Goal: Check status

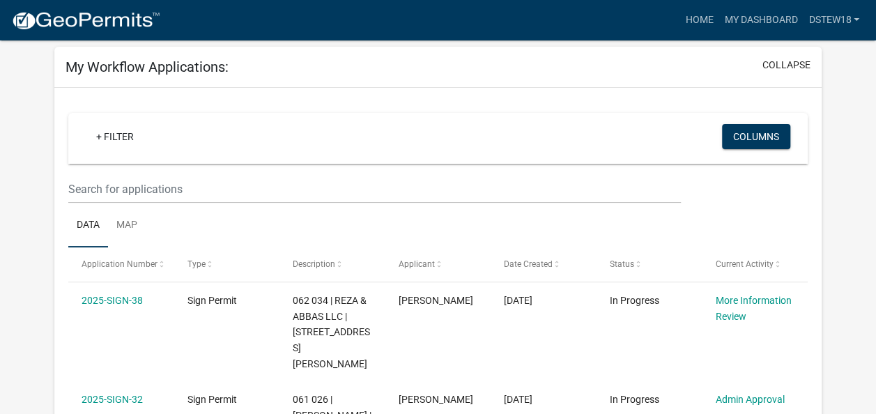
scroll to position [209, 0]
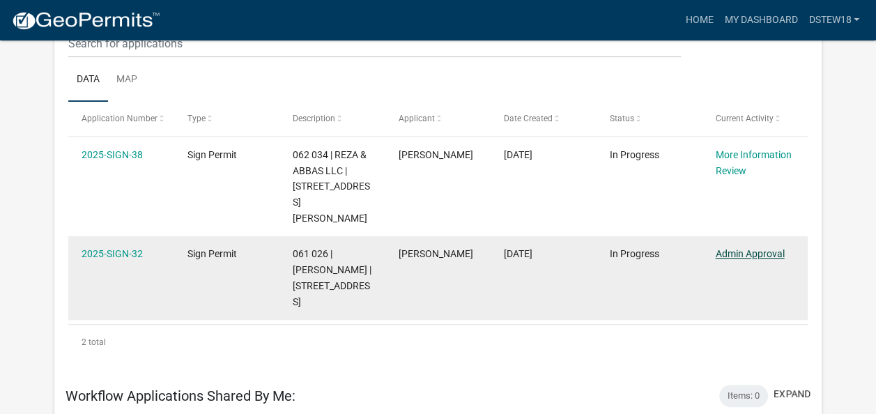
click at [749, 248] on link "Admin Approval" at bounding box center [749, 253] width 69 height 11
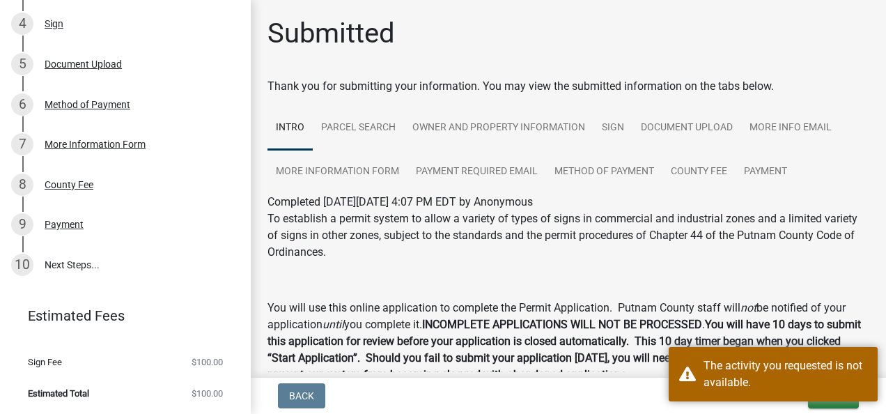
scroll to position [3, 0]
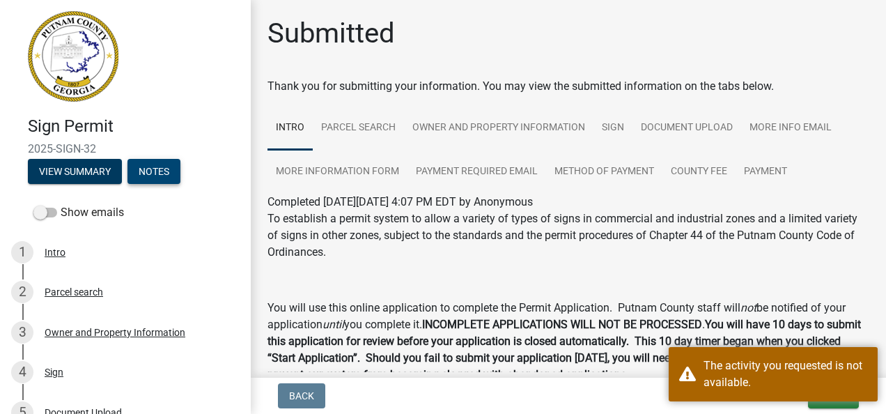
click at [150, 170] on button "Notes" at bounding box center [153, 171] width 53 height 25
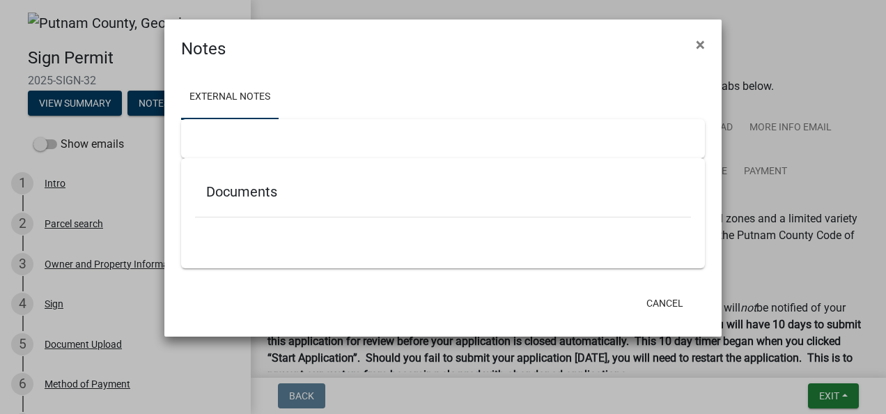
click at [228, 128] on div at bounding box center [443, 138] width 524 height 39
click at [481, 141] on div at bounding box center [443, 138] width 524 height 39
drag, startPoint x: 321, startPoint y: 147, endPoint x: 180, endPoint y: 146, distance: 141.4
click at [206, 146] on div at bounding box center [443, 138] width 524 height 39
click at [180, 146] on div "External Notes Documents" at bounding box center [442, 173] width 557 height 224
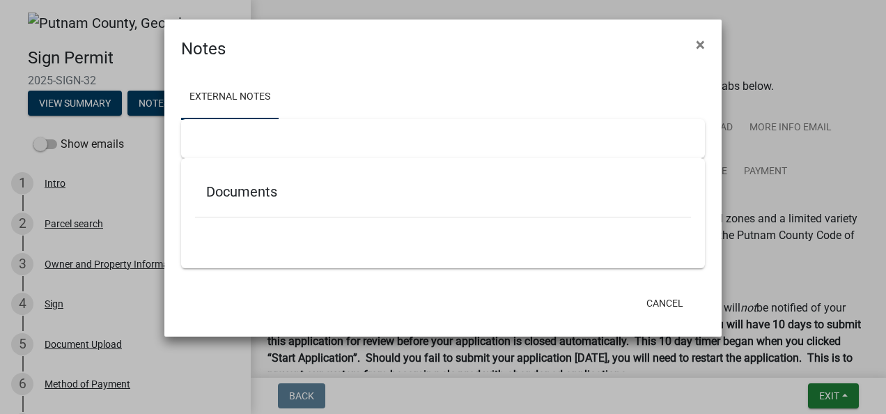
click at [38, 143] on ngb-modal-window "Notes × External Notes Documents Cancel" at bounding box center [443, 207] width 886 height 414
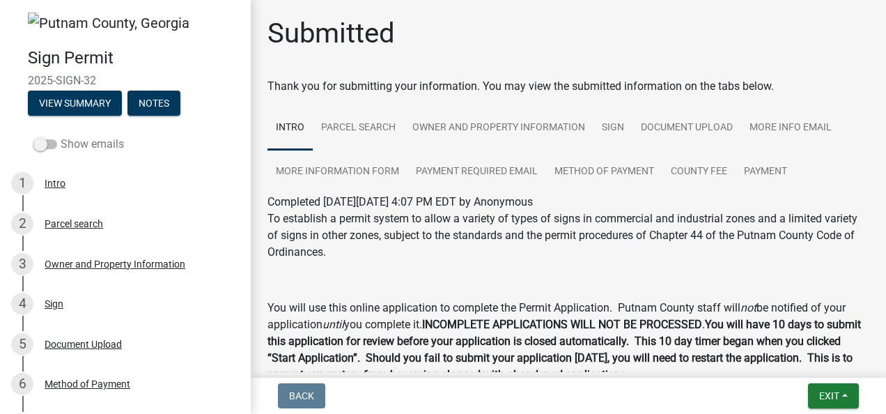
click at [47, 146] on span at bounding box center [45, 144] width 24 height 10
click at [61, 136] on input "Show emails" at bounding box center [61, 136] width 0 height 0
click at [155, 106] on button "Notes" at bounding box center [153, 103] width 53 height 25
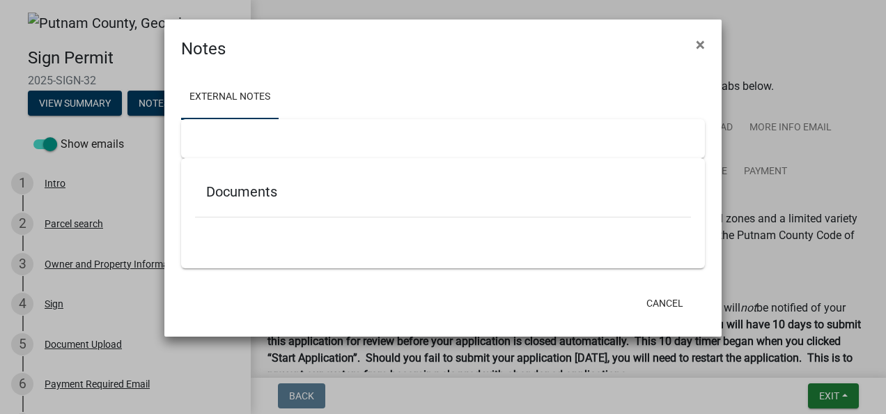
click at [254, 139] on div at bounding box center [443, 138] width 524 height 39
click at [463, 190] on h5 "Documents" at bounding box center [443, 191] width 474 height 17
click at [283, 208] on div "Documents" at bounding box center [443, 194] width 496 height 45
click at [242, 233] on ul at bounding box center [443, 237] width 496 height 11
click at [700, 50] on span "×" at bounding box center [700, 45] width 9 height 20
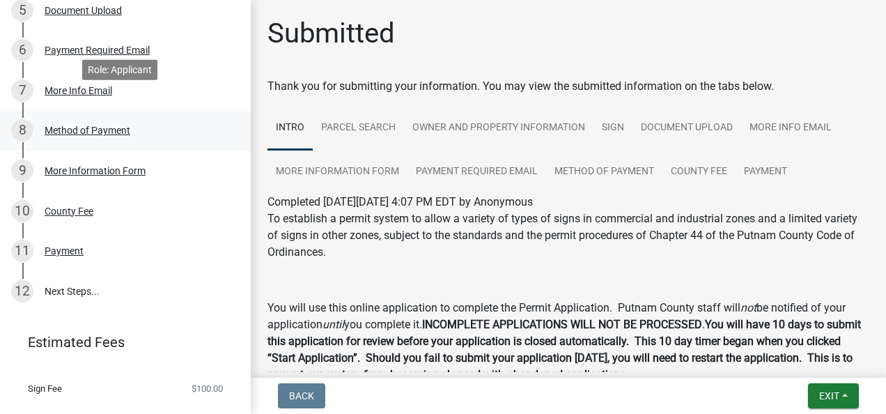
scroll to position [364, 0]
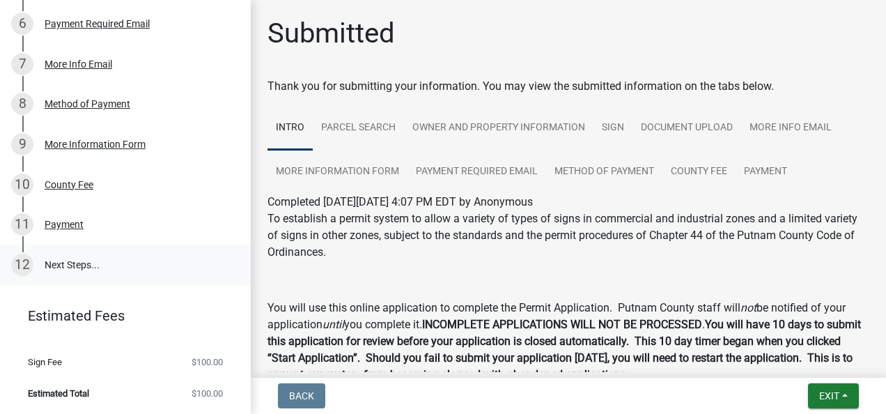
click at [127, 262] on link "12 Next Steps..." at bounding box center [125, 264] width 251 height 40
click at [93, 265] on link "12 Next Steps..." at bounding box center [125, 264] width 251 height 40
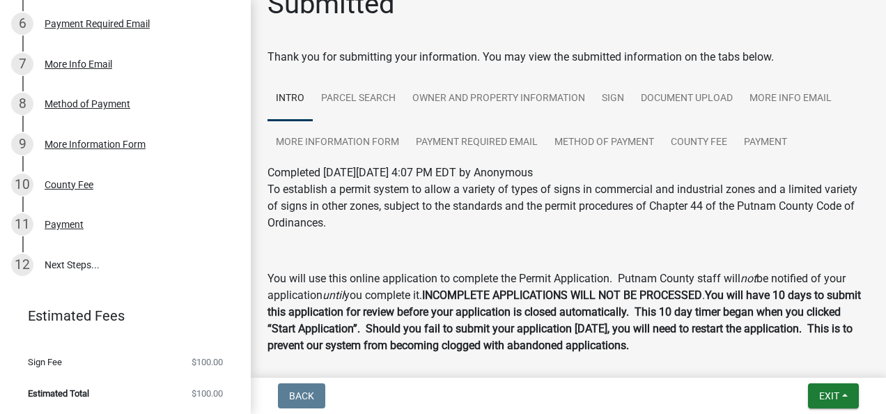
scroll to position [0, 0]
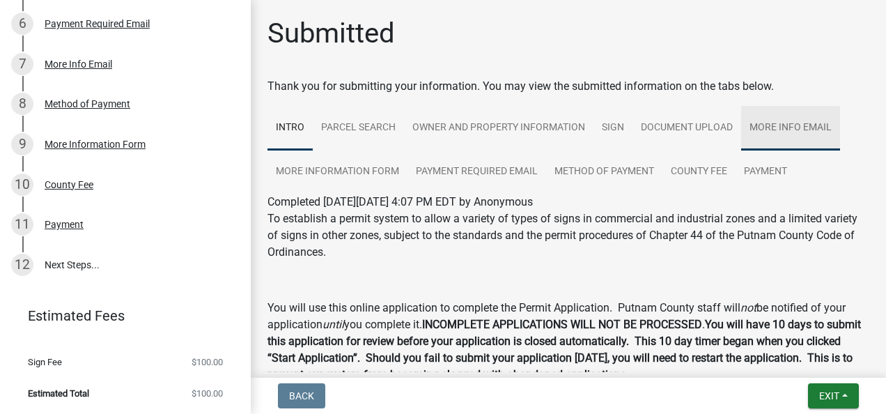
click at [780, 135] on link "More Info Email" at bounding box center [790, 128] width 99 height 45
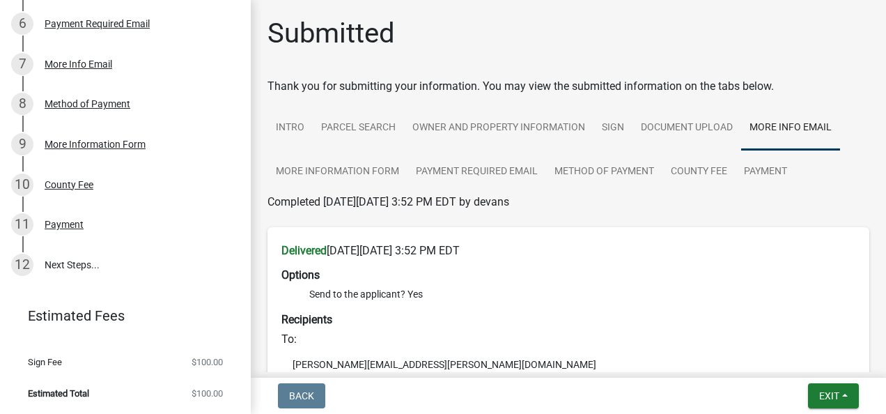
drag, startPoint x: 634, startPoint y: 203, endPoint x: 451, endPoint y: 210, distance: 183.3
click at [451, 210] on div "Completed [DATE][DATE] 3:52 PM EDT by devans" at bounding box center [568, 202] width 602 height 17
click at [770, 176] on link "Payment" at bounding box center [766, 172] width 60 height 45
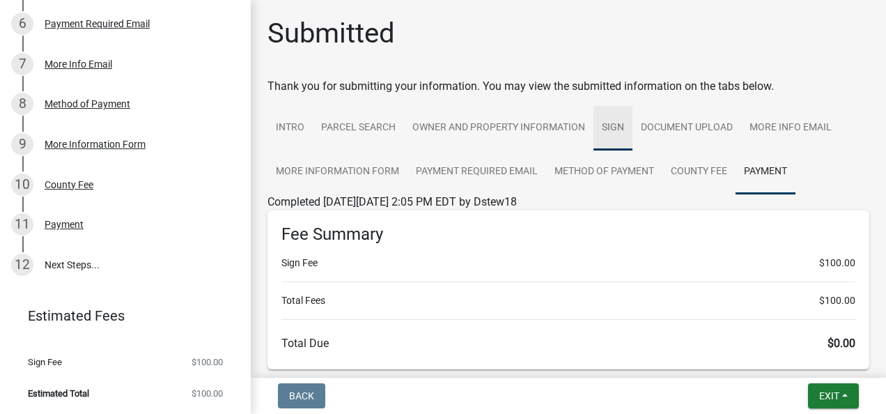
click at [623, 123] on link "Sign" at bounding box center [612, 128] width 39 height 45
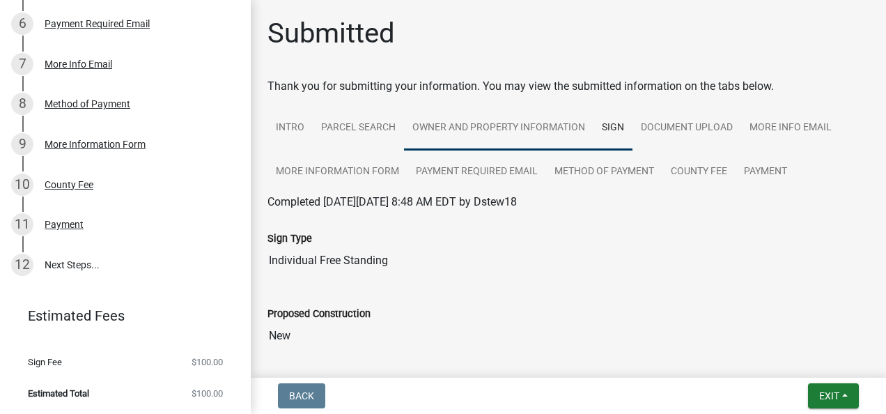
click at [506, 121] on link "Owner and Property Information" at bounding box center [498, 128] width 189 height 45
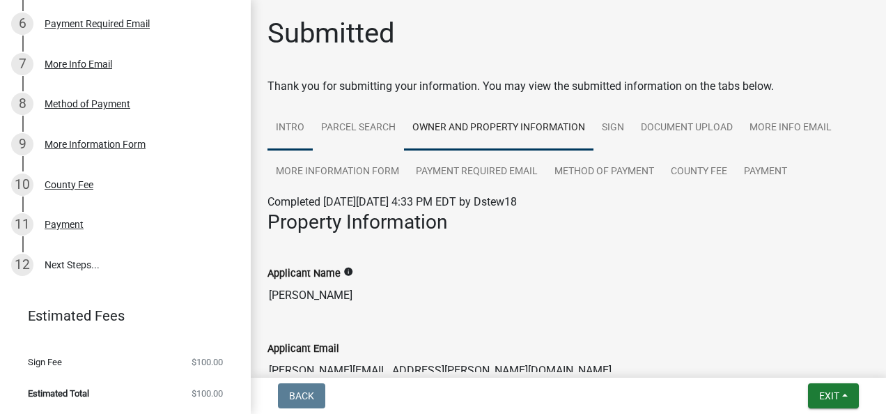
click at [293, 123] on link "Intro" at bounding box center [289, 128] width 45 height 45
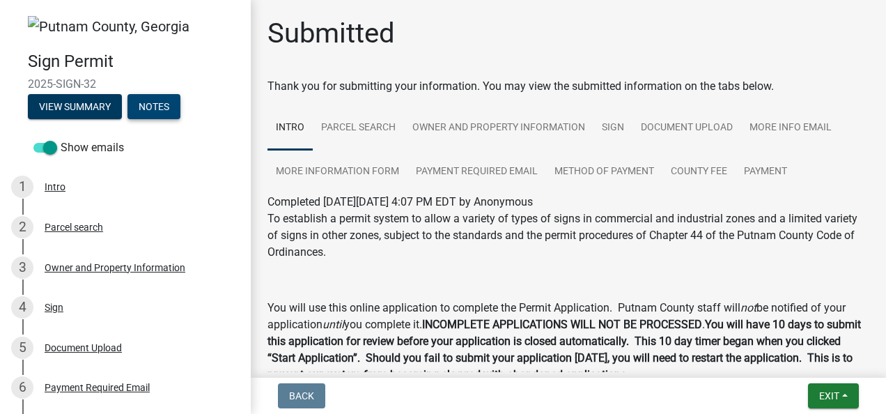
click at [155, 107] on button "Notes" at bounding box center [153, 106] width 53 height 25
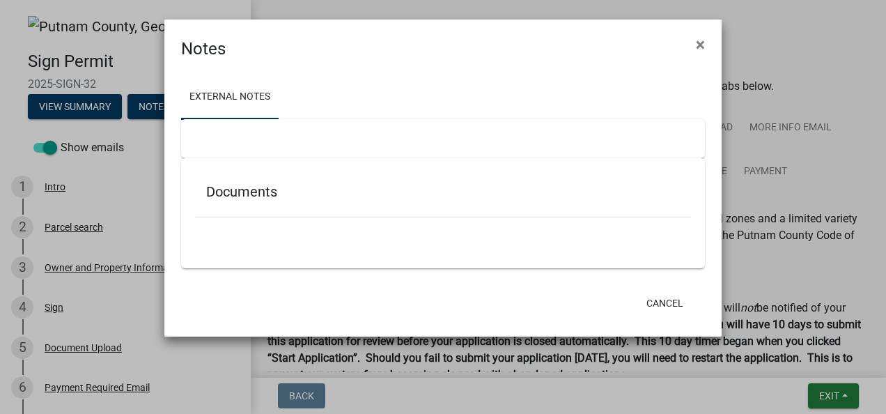
click at [258, 148] on div at bounding box center [443, 138] width 524 height 39
click at [271, 196] on h5 "Documents" at bounding box center [443, 191] width 474 height 17
drag, startPoint x: 271, startPoint y: 196, endPoint x: 279, endPoint y: 213, distance: 18.4
click at [279, 213] on div "Documents" at bounding box center [443, 194] width 496 height 45
drag, startPoint x: 279, startPoint y: 213, endPoint x: 281, endPoint y: 242, distance: 29.4
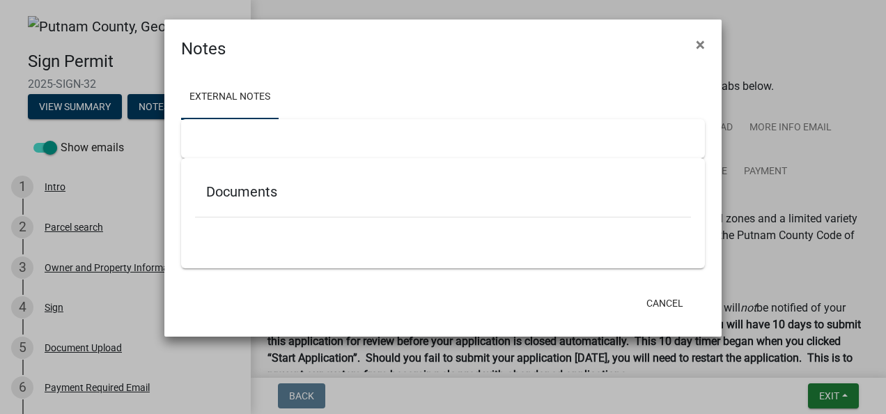
click at [281, 242] on ul at bounding box center [443, 237] width 496 height 11
click at [702, 48] on span "×" at bounding box center [700, 45] width 9 height 20
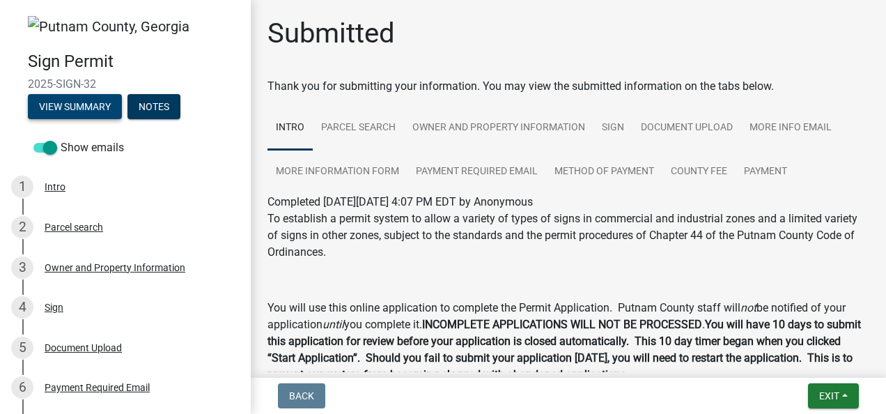
click at [77, 103] on button "View Summary" at bounding box center [75, 106] width 94 height 25
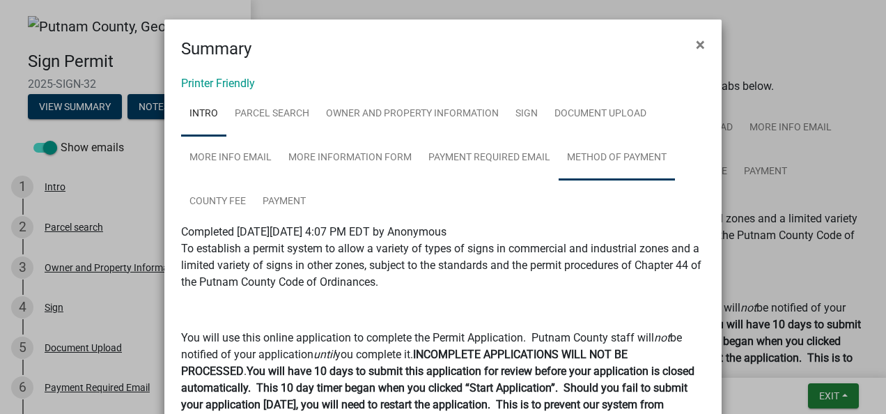
click at [605, 176] on link "Method of Payment" at bounding box center [617, 158] width 116 height 45
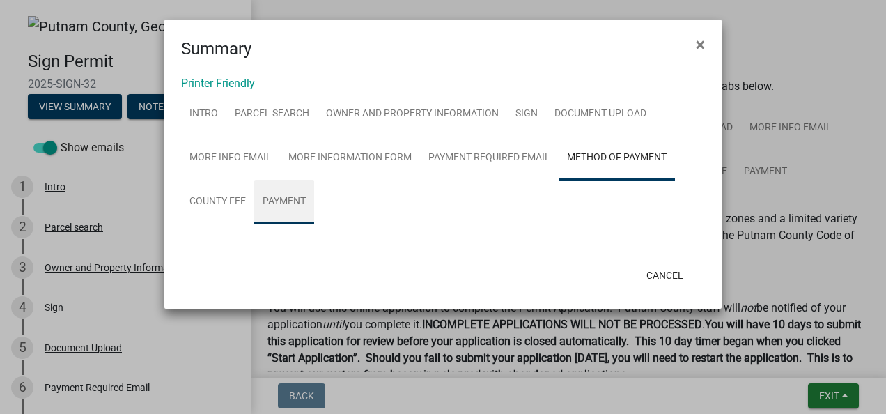
click at [279, 196] on link "Payment" at bounding box center [284, 202] width 60 height 45
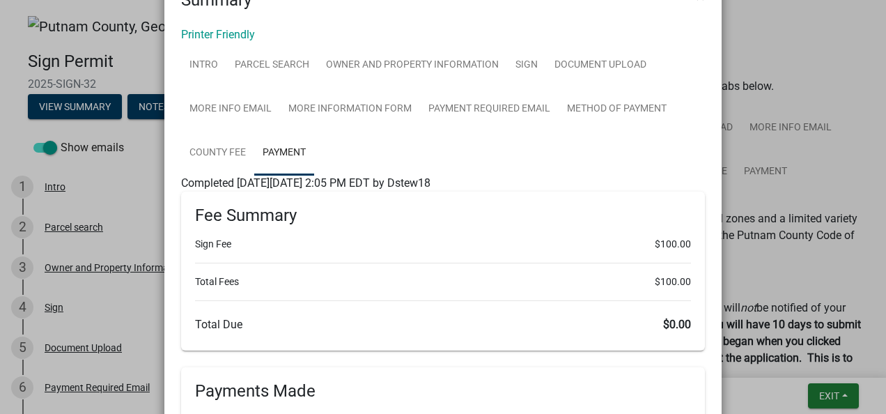
scroll to position [36, 0]
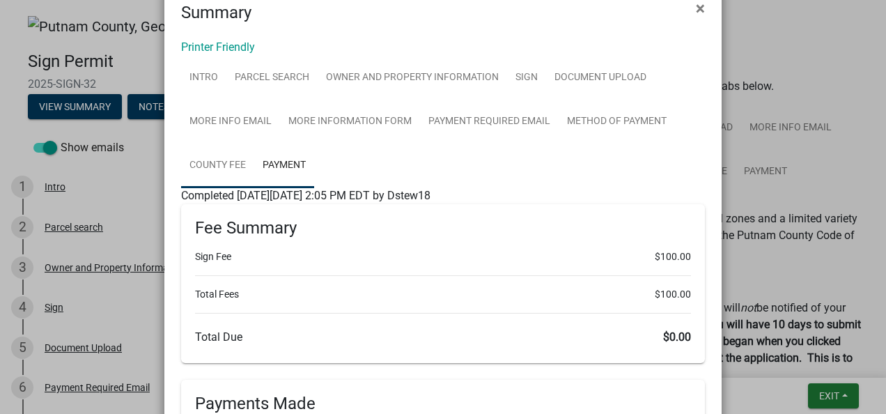
click at [238, 164] on link "County Fee" at bounding box center [217, 165] width 73 height 45
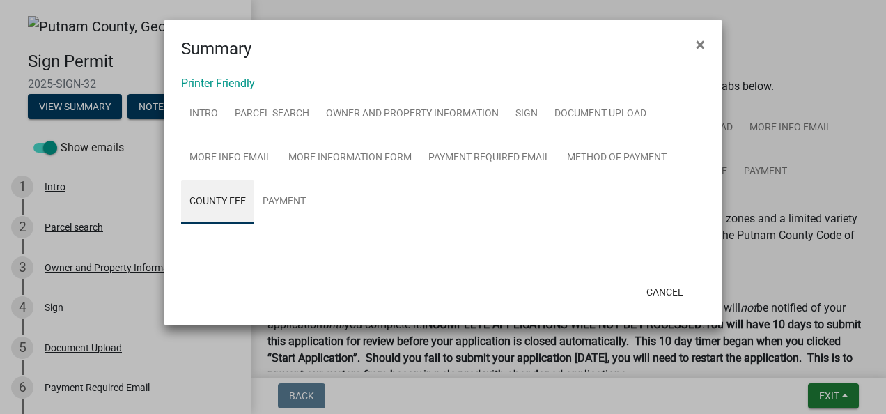
scroll to position [0, 0]
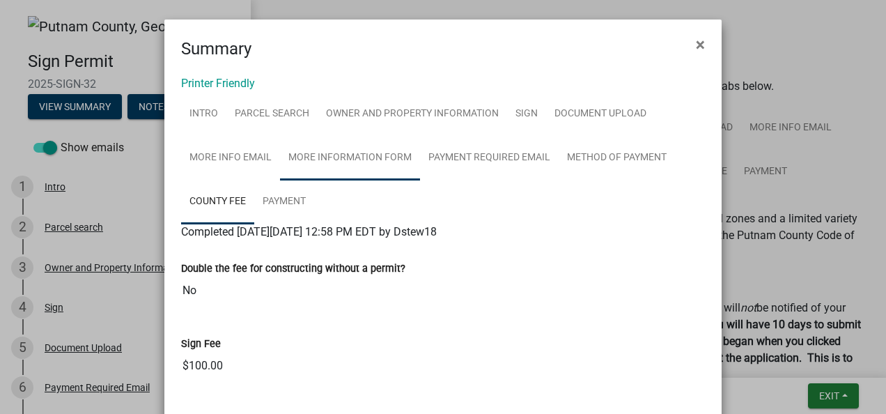
click at [379, 166] on link "More Information Form" at bounding box center [350, 158] width 140 height 45
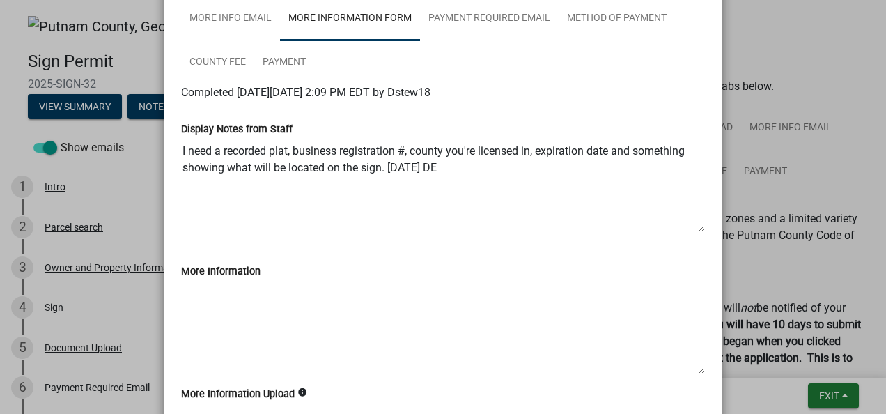
scroll to position [40, 0]
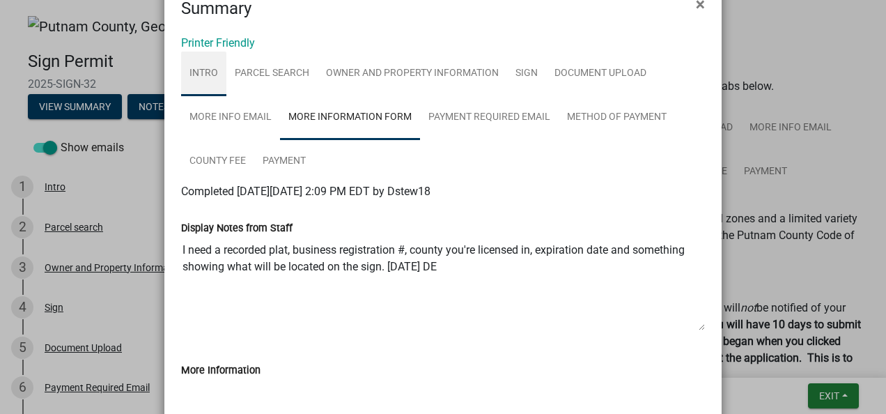
click at [203, 68] on link "Intro" at bounding box center [203, 74] width 45 height 45
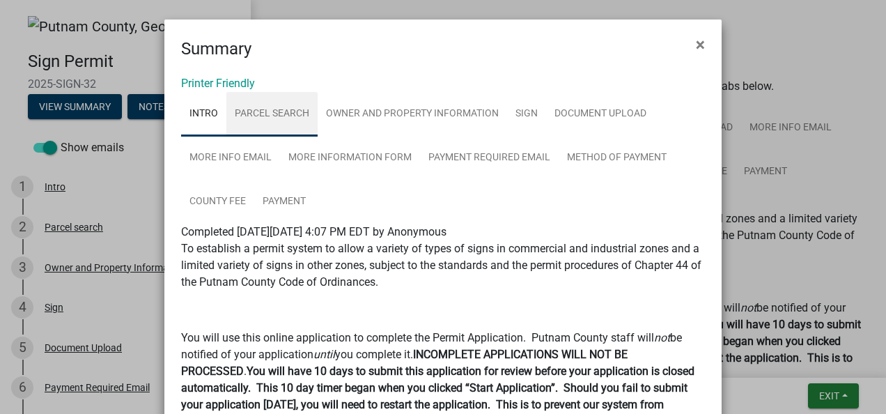
click at [258, 104] on link "Parcel search" at bounding box center [271, 114] width 91 height 45
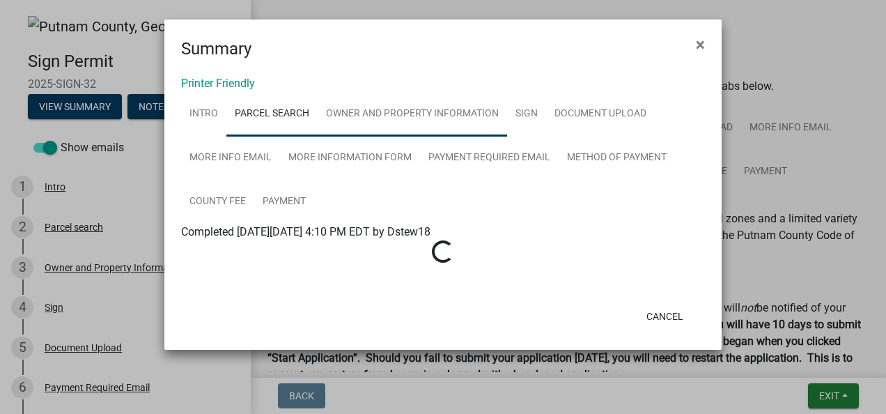
click at [391, 120] on link "Owner and Property Information" at bounding box center [412, 114] width 189 height 45
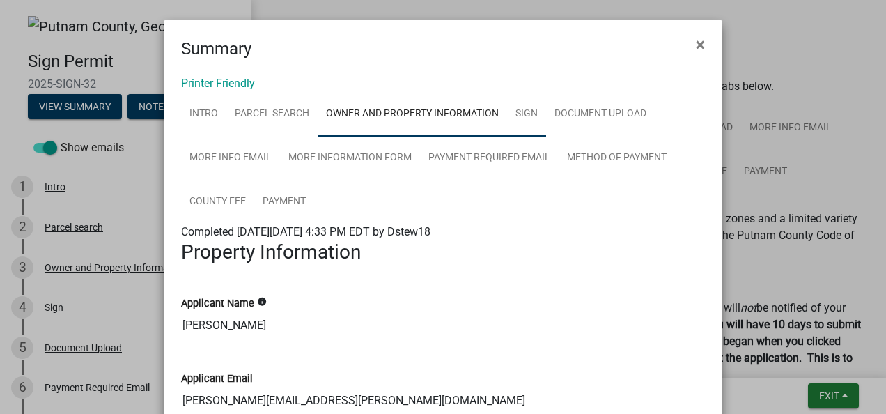
click at [511, 123] on link "Sign" at bounding box center [526, 114] width 39 height 45
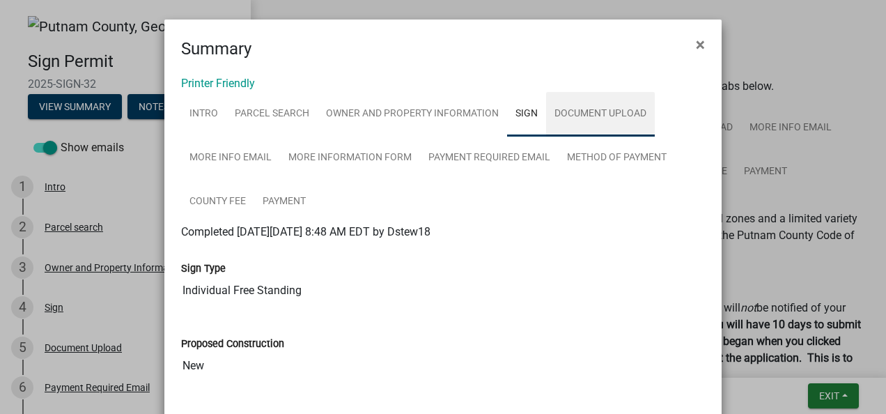
click at [551, 120] on link "Document Upload" at bounding box center [600, 114] width 109 height 45
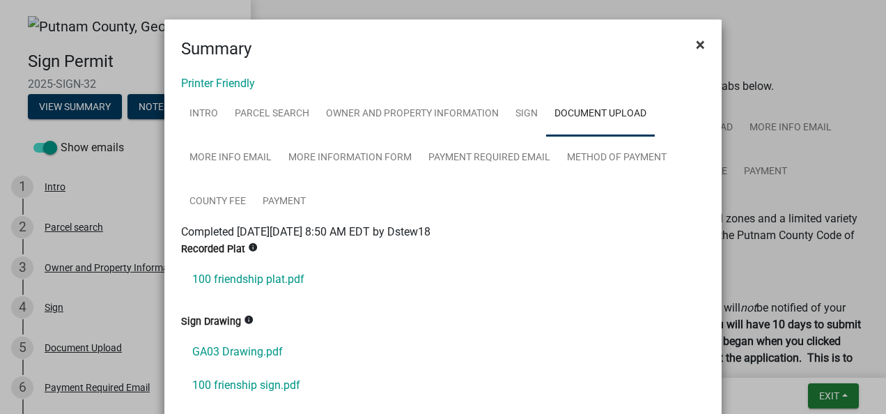
click at [696, 41] on span "×" at bounding box center [700, 45] width 9 height 20
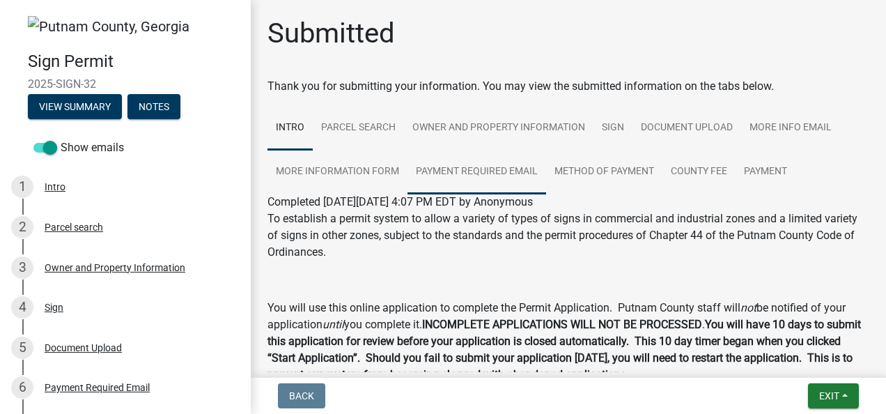
click at [496, 167] on link "Payment Required Email" at bounding box center [476, 172] width 139 height 45
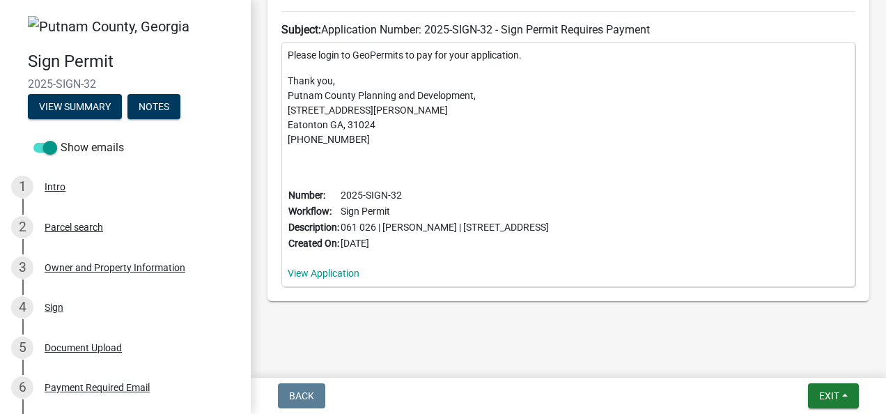
scroll to position [394, 0]
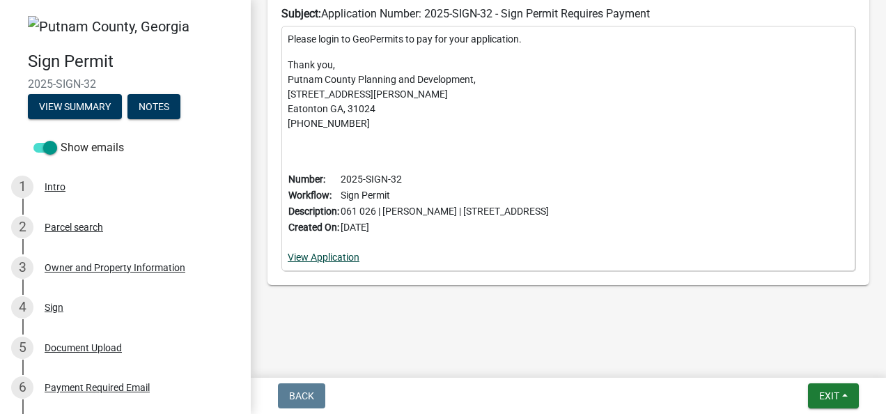
click at [329, 256] on link "View Application" at bounding box center [324, 256] width 72 height 11
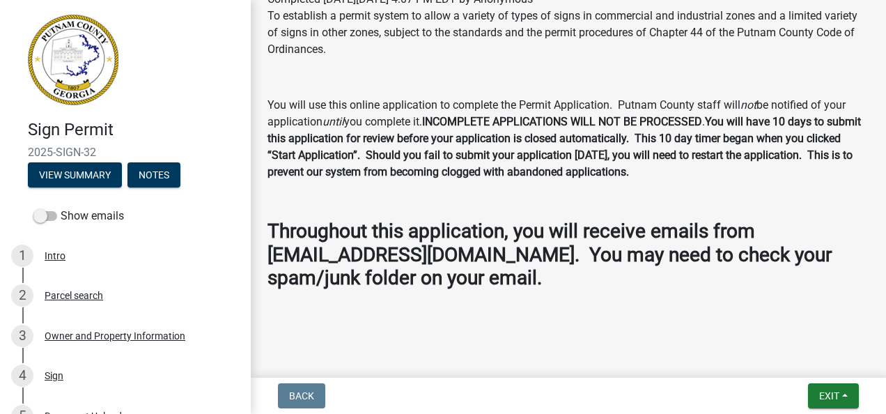
scroll to position [63, 0]
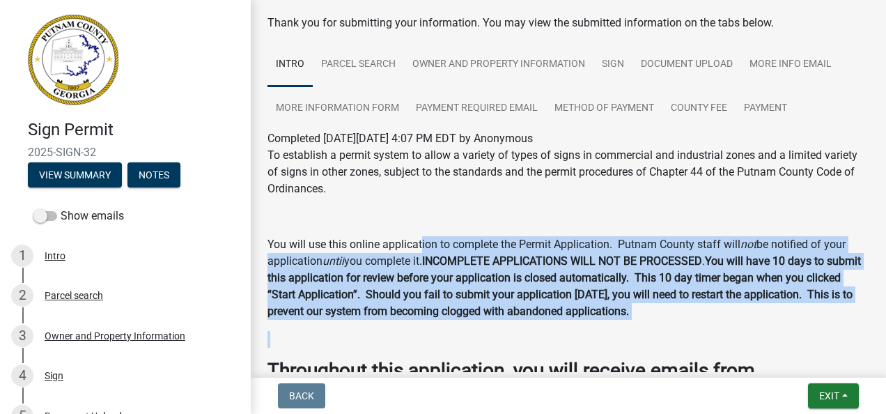
drag, startPoint x: 421, startPoint y: 242, endPoint x: 520, endPoint y: 332, distance: 133.2
click at [520, 332] on div "To establish a permit system to allow a variety of types of signs in commercial…" at bounding box center [568, 288] width 602 height 282
click at [397, 344] on p at bounding box center [568, 339] width 602 height 17
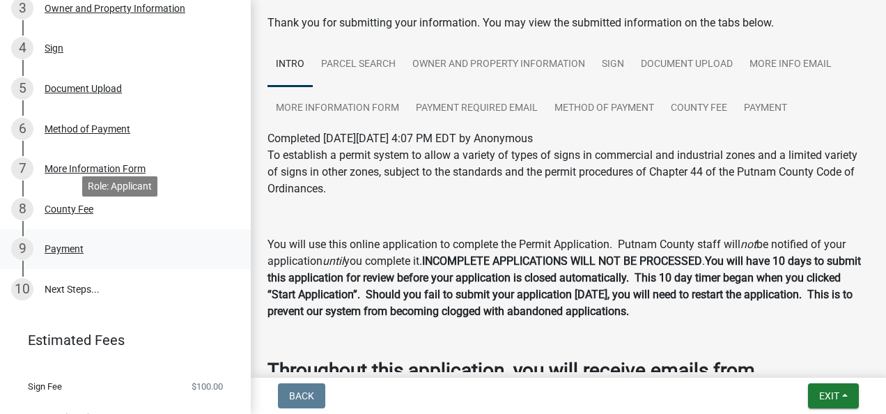
scroll to position [352, 0]
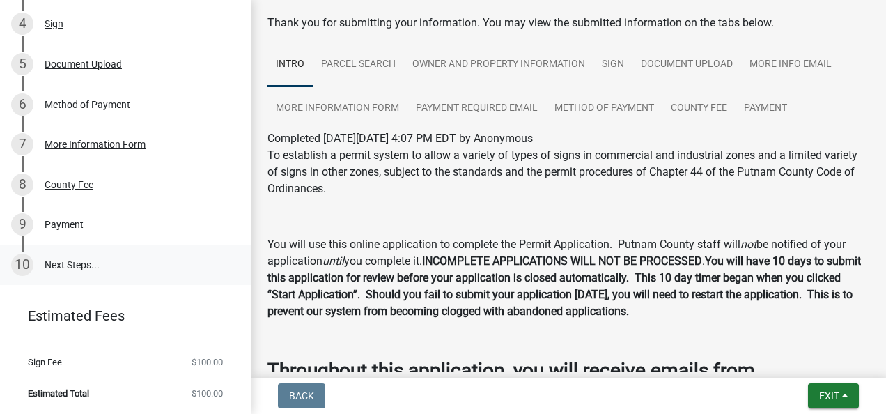
click at [100, 263] on link "10 Next Steps..." at bounding box center [125, 264] width 251 height 40
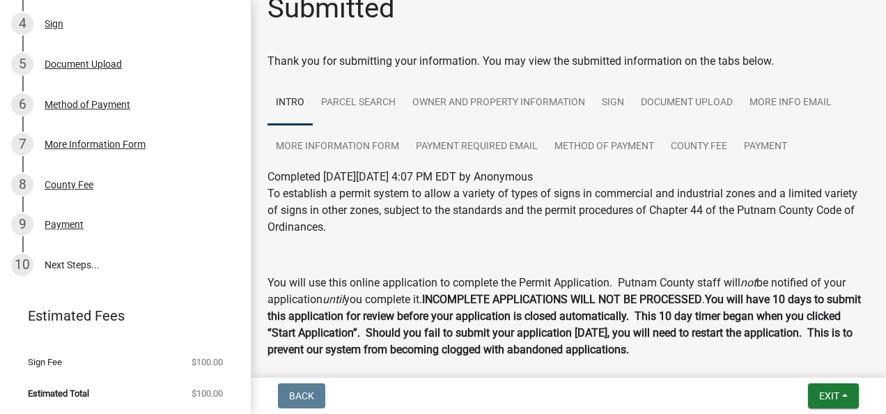
scroll to position [0, 0]
